Goal: Task Accomplishment & Management: Manage account settings

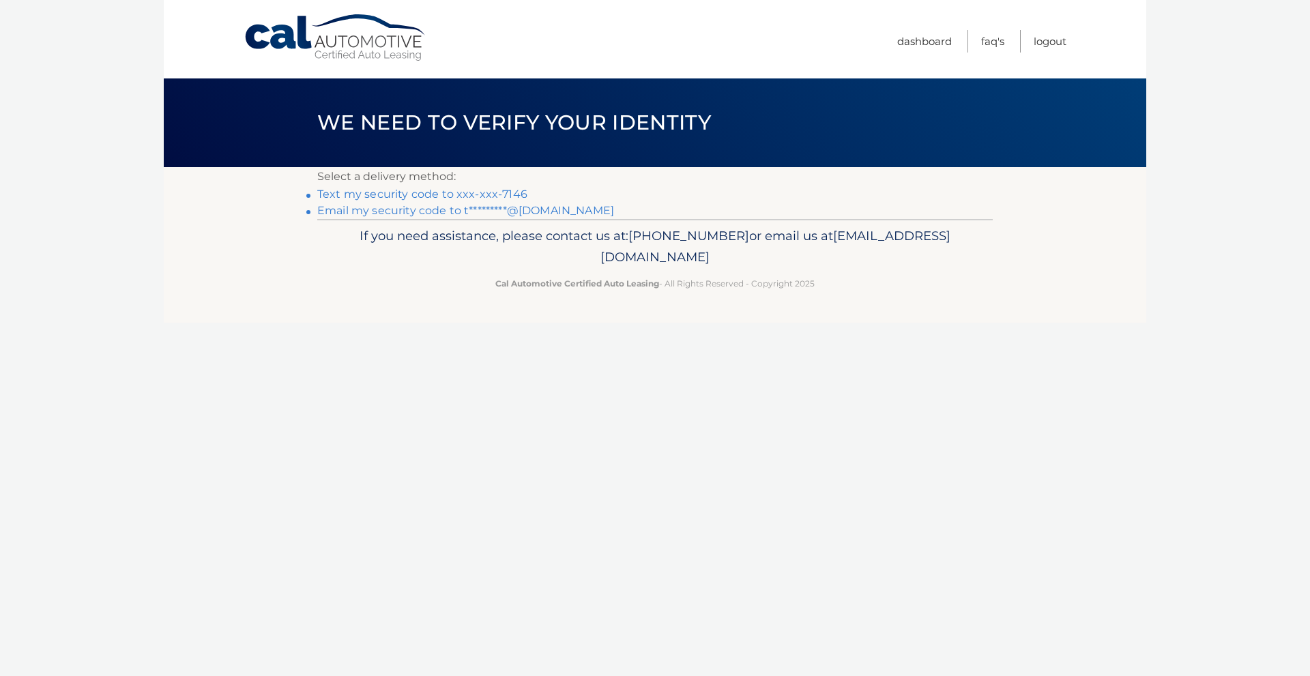
click at [388, 196] on link "Text my security code to xxx-xxx-7146" at bounding box center [422, 194] width 210 height 13
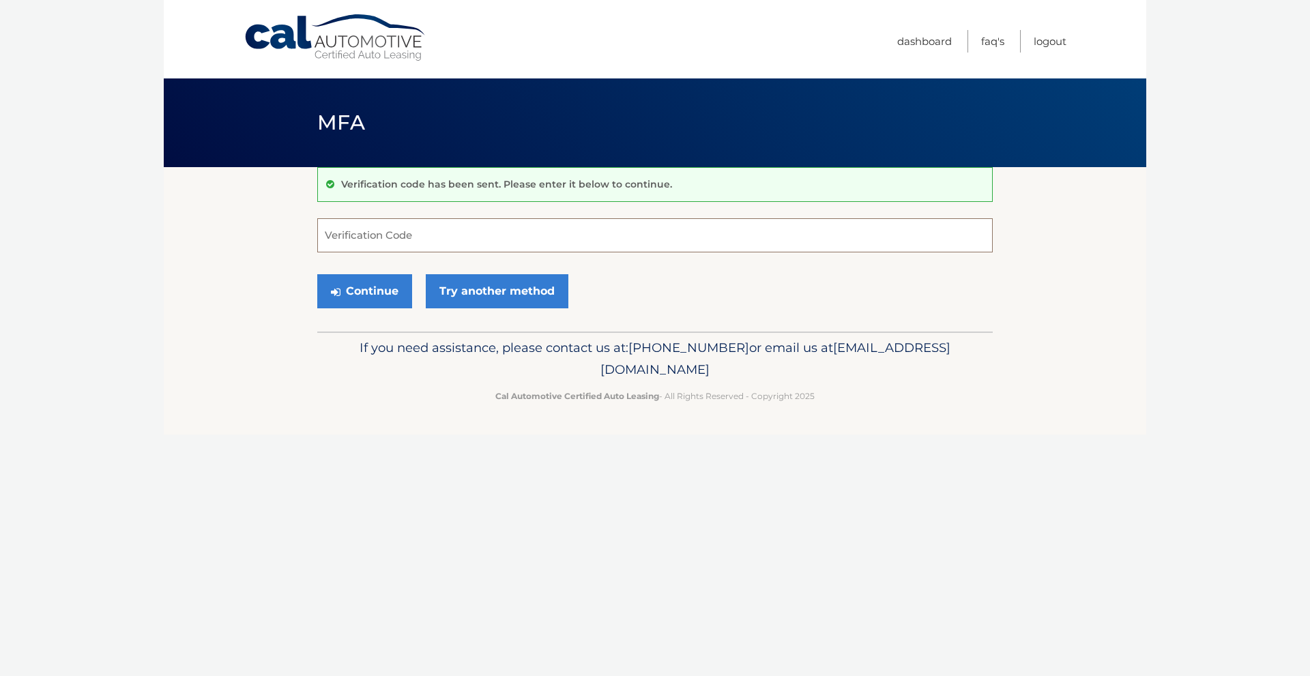
click at [368, 235] on input "Verification Code" at bounding box center [655, 235] width 676 height 34
type input "229715"
click at [343, 302] on button "Continue" at bounding box center [364, 291] width 95 height 34
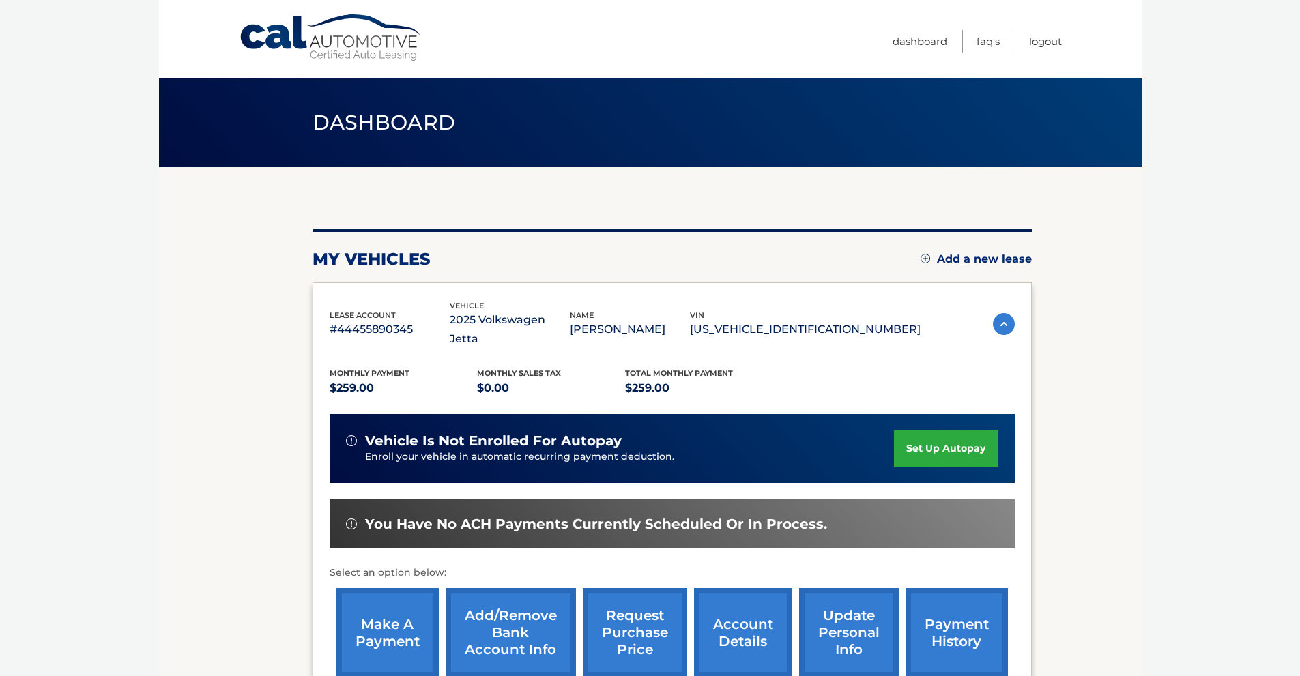
scroll to position [151, 0]
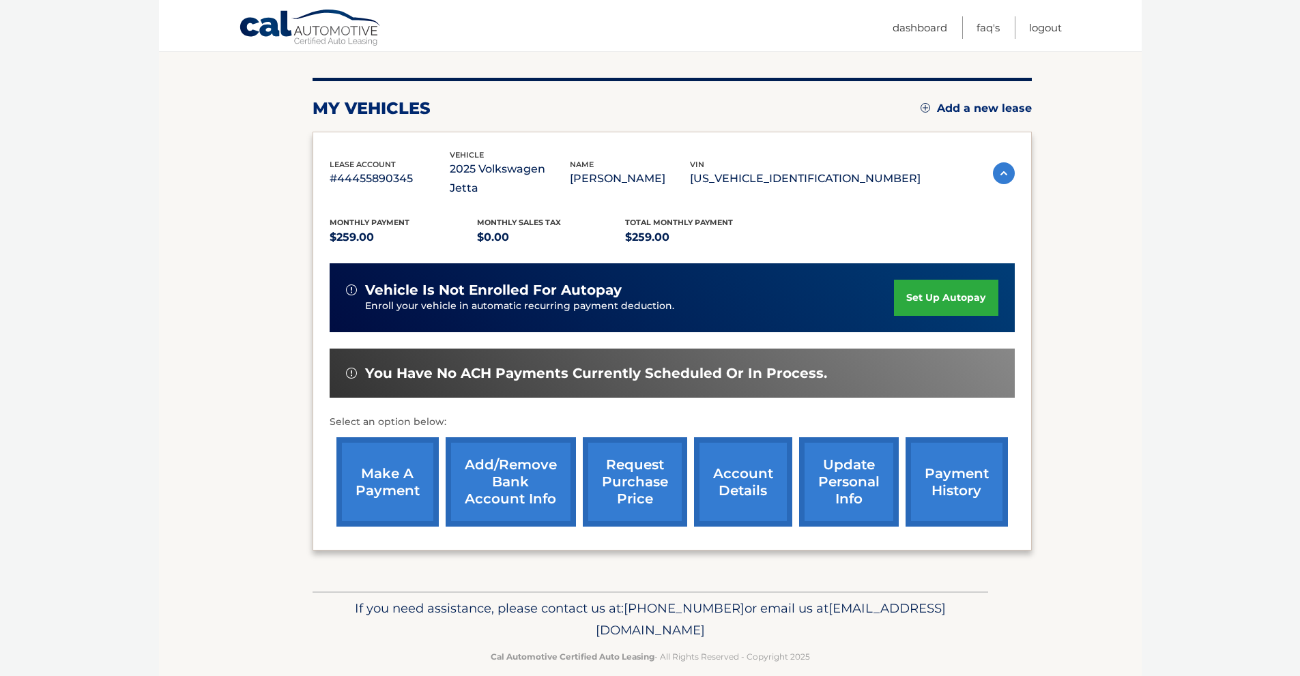
click at [375, 466] on link "make a payment" at bounding box center [387, 481] width 102 height 89
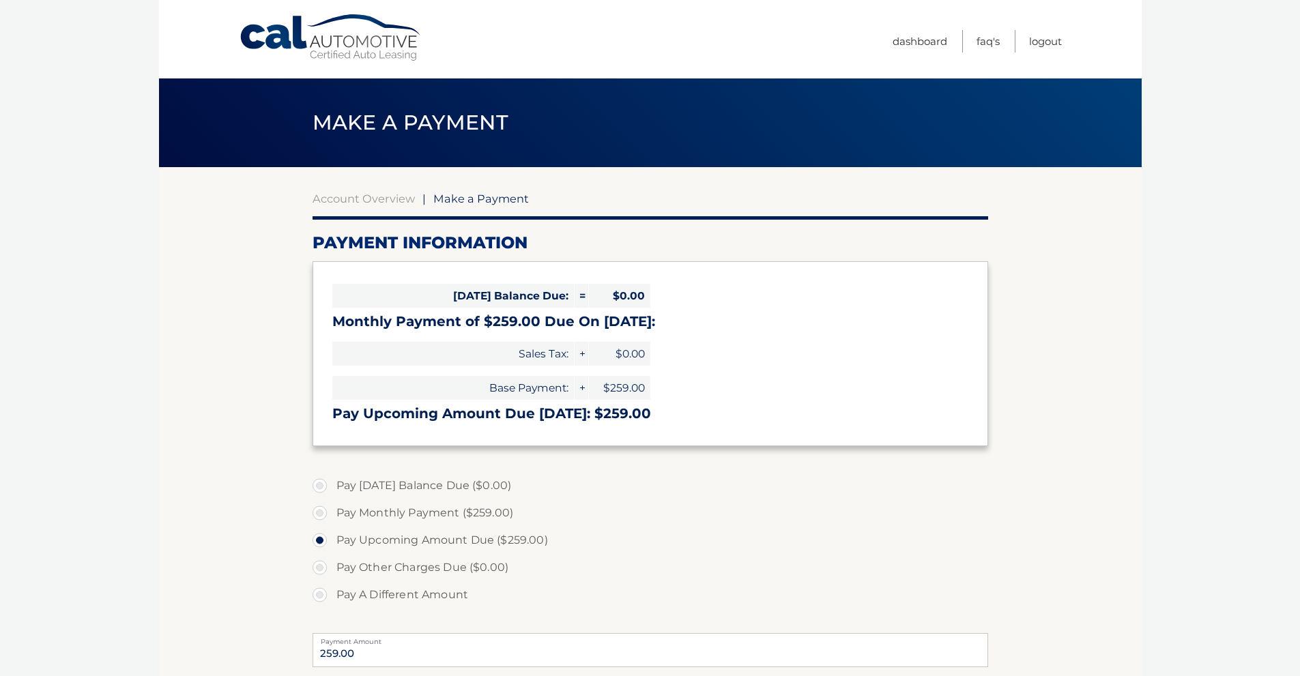
select select "YjMxNGU5ODMtN2VkNi00MzA3LWFkM2UtYTlmMThjOWQ0NWM1"
